Goal: Navigation & Orientation: Find specific page/section

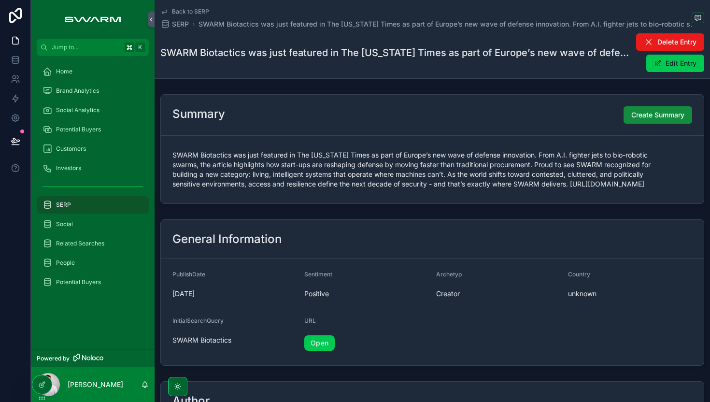
click at [75, 73] on div "Home" at bounding box center [93, 71] width 101 height 15
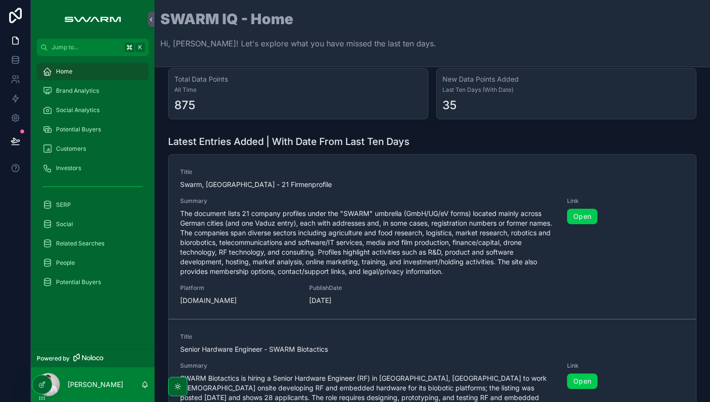
scroll to position [12, 0]
click at [576, 216] on link "Open" at bounding box center [582, 215] width 30 height 15
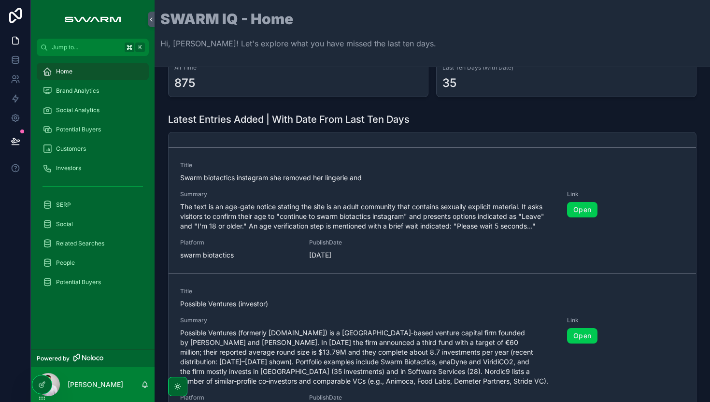
scroll to position [512, 0]
